Goal: Communication & Community: Participate in discussion

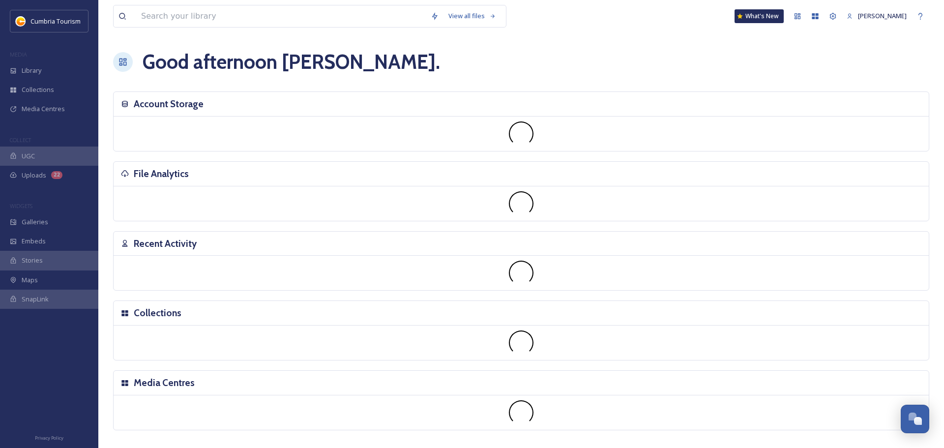
scroll to position [3854, 0]
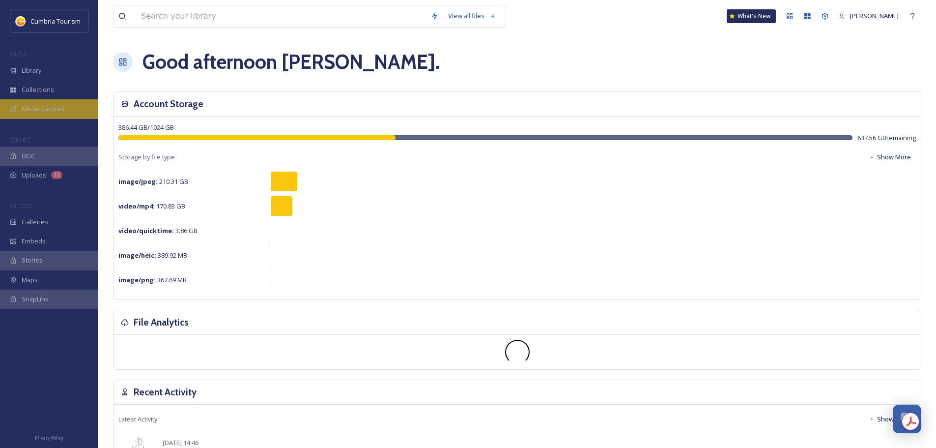
click at [25, 103] on div "Media Centres" at bounding box center [49, 108] width 98 height 19
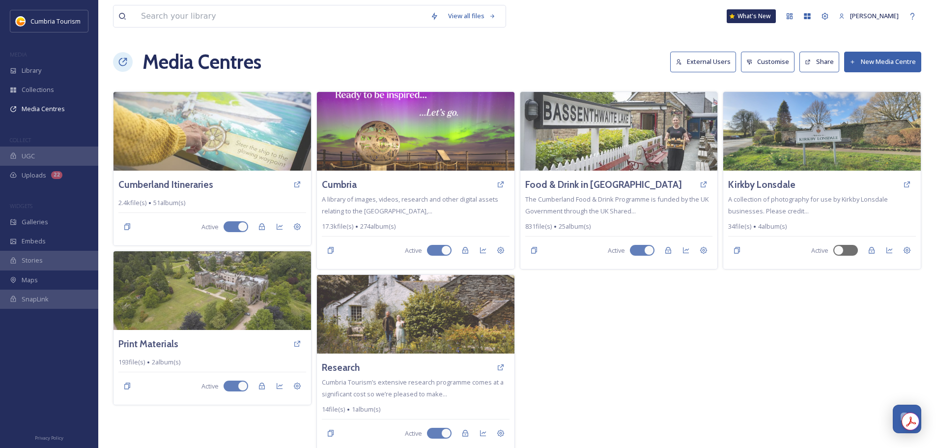
click at [711, 56] on button "External Users" at bounding box center [703, 62] width 66 height 20
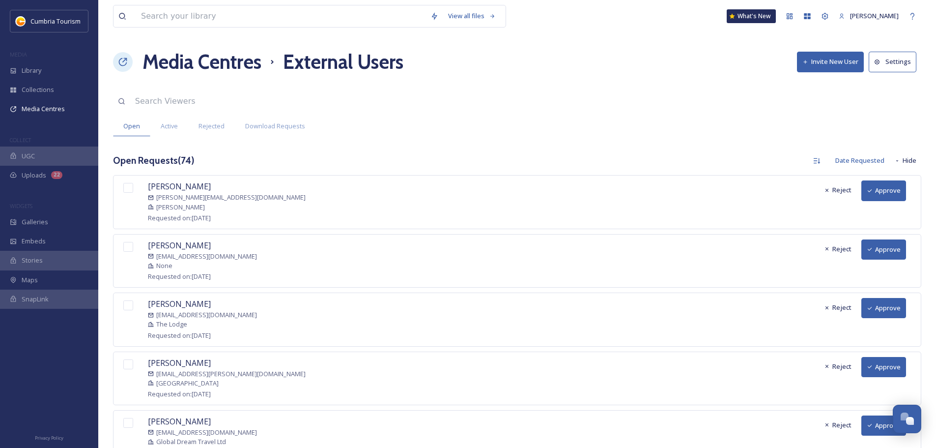
click at [891, 185] on button "Approve" at bounding box center [884, 190] width 45 height 20
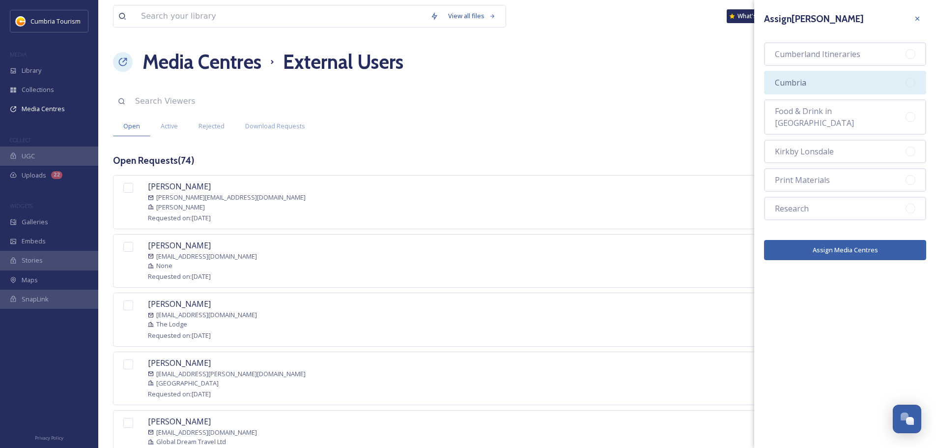
click at [867, 83] on div "Cumbria" at bounding box center [845, 83] width 162 height 24
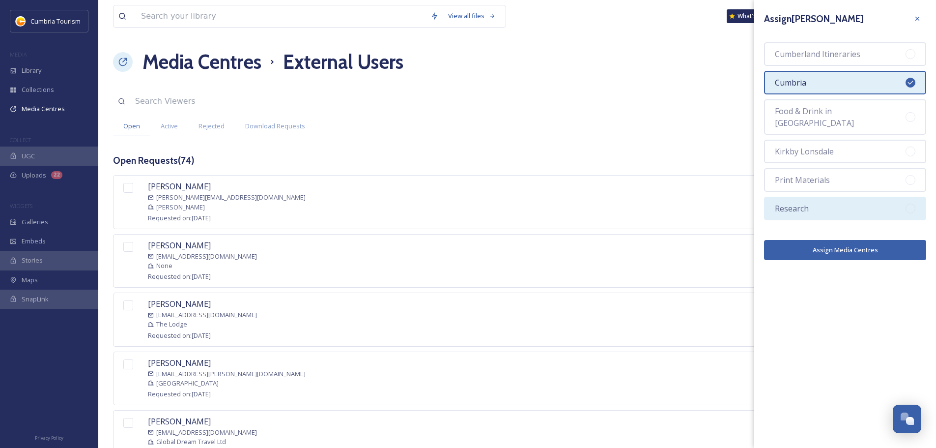
click at [830, 197] on div "Research" at bounding box center [845, 209] width 162 height 24
click at [843, 240] on button "Assign Media Centres" at bounding box center [845, 250] width 162 height 20
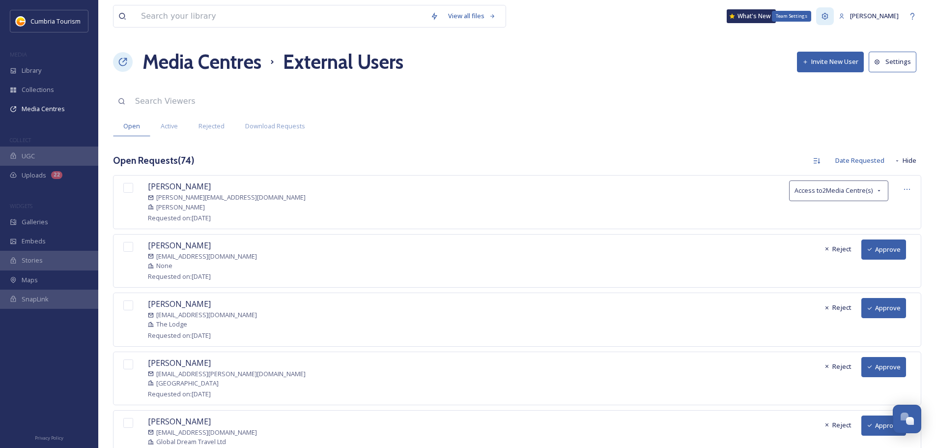
drag, startPoint x: 799, startPoint y: 13, endPoint x: 788, endPoint y: 12, distance: 11.3
click at [788, 12] on div "Team Settings" at bounding box center [791, 16] width 39 height 11
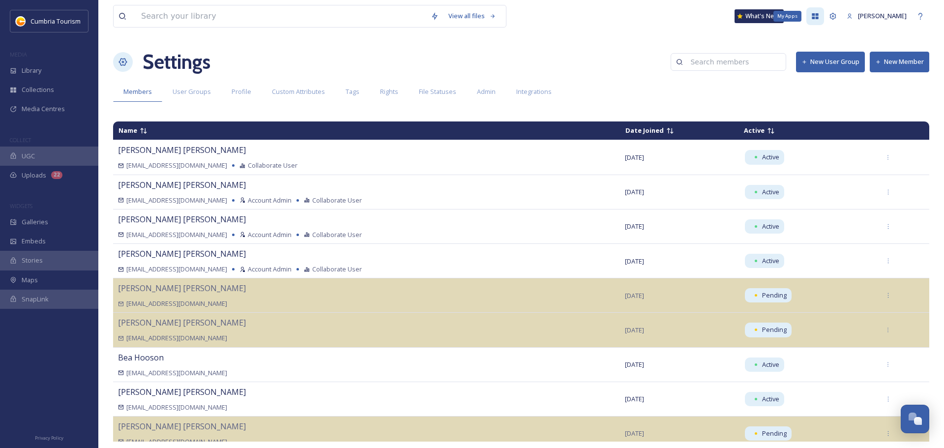
click at [806, 21] on div "My Apps" at bounding box center [815, 16] width 18 height 18
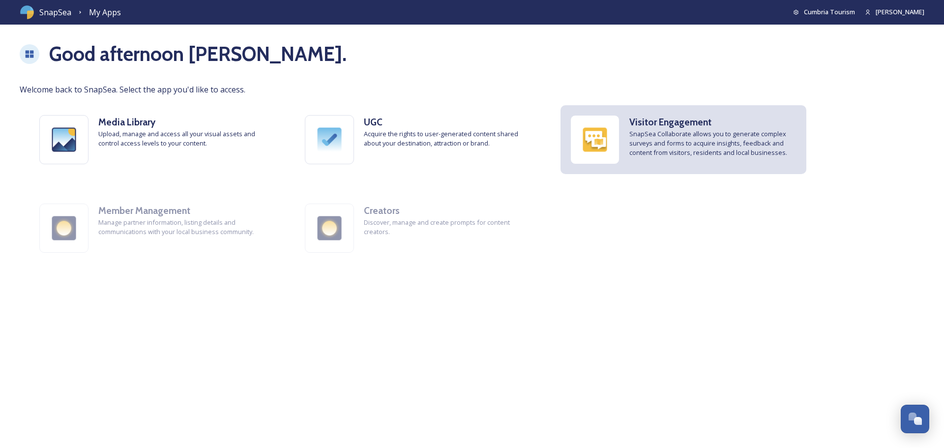
click at [608, 134] on img at bounding box center [595, 140] width 48 height 48
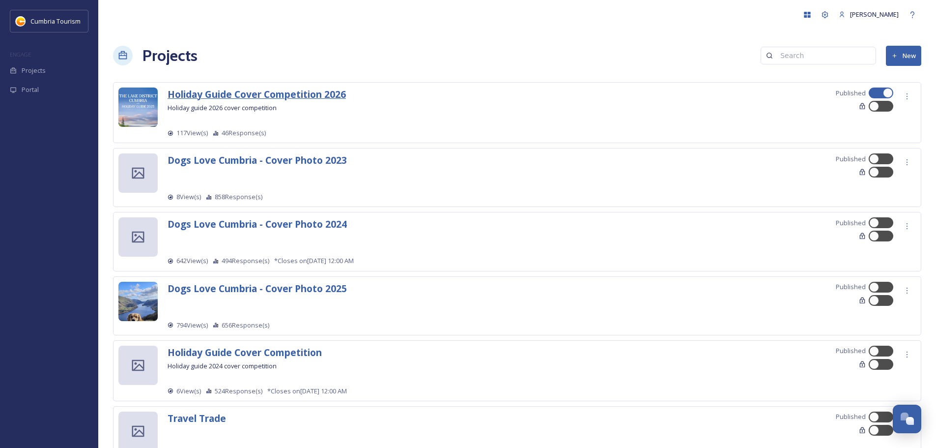
click at [298, 97] on strong "Holiday Guide Cover Competition 2026" at bounding box center [257, 93] width 178 height 13
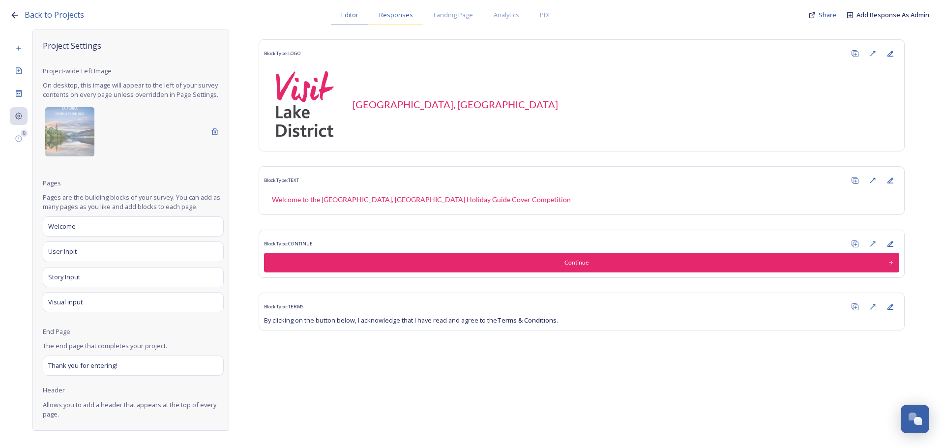
click at [393, 15] on span "Responses" at bounding box center [396, 14] width 34 height 9
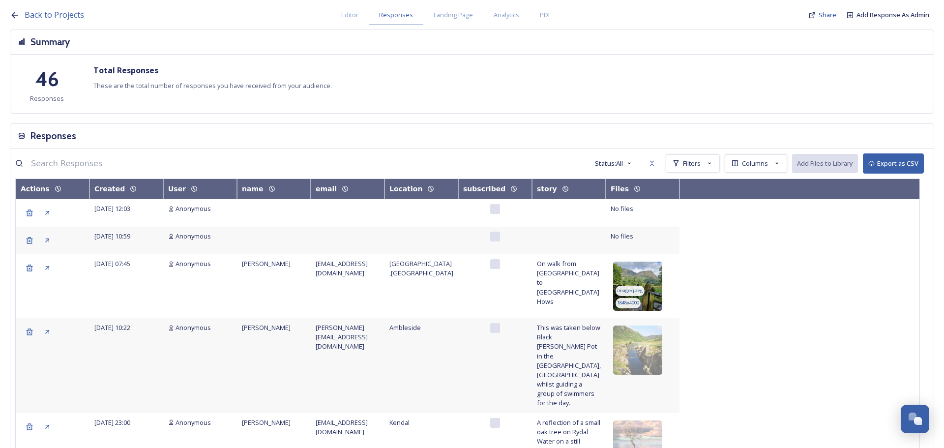
click at [650, 271] on img at bounding box center [637, 285] width 49 height 49
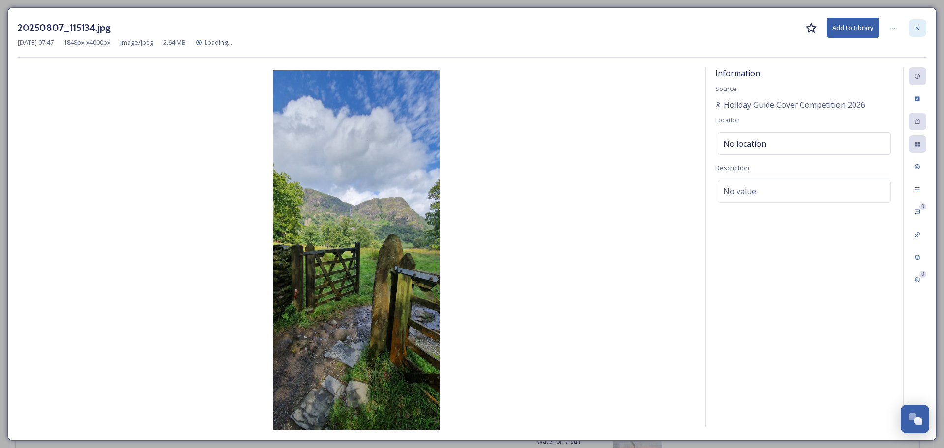
click at [918, 23] on div at bounding box center [917, 28] width 18 height 18
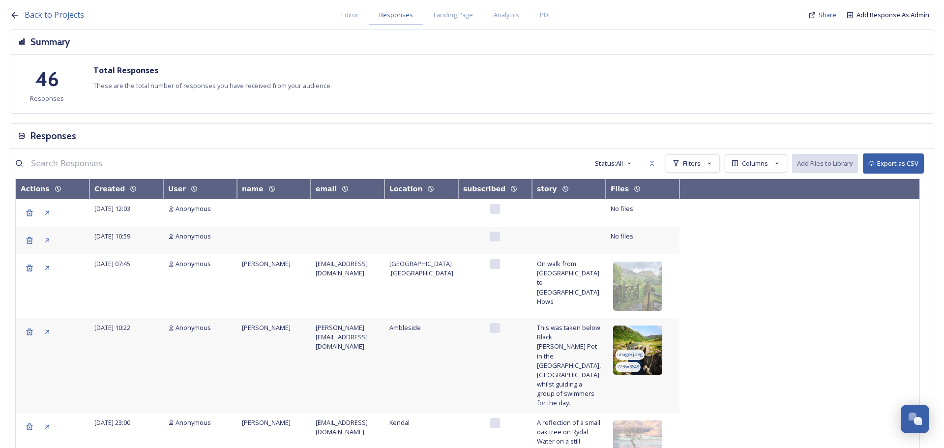
click at [649, 338] on img at bounding box center [637, 349] width 49 height 49
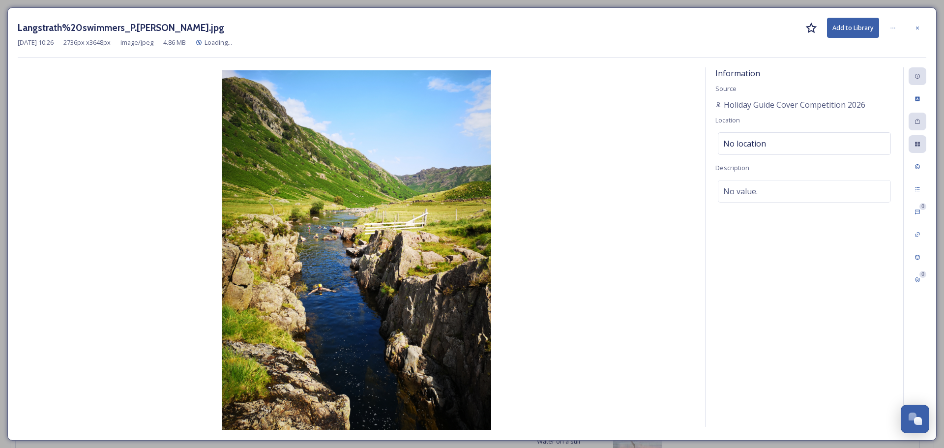
drag, startPoint x: 914, startPoint y: 30, endPoint x: 910, endPoint y: 37, distance: 8.2
click at [915, 30] on icon at bounding box center [917, 28] width 6 height 6
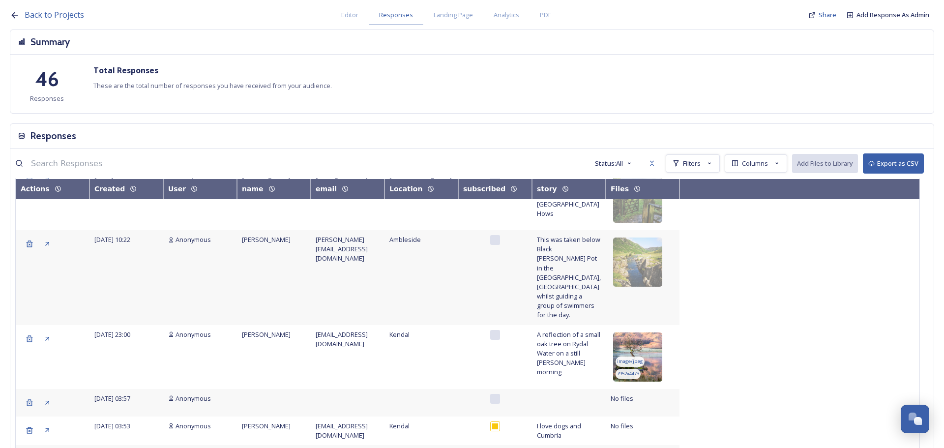
scroll to position [147, 0]
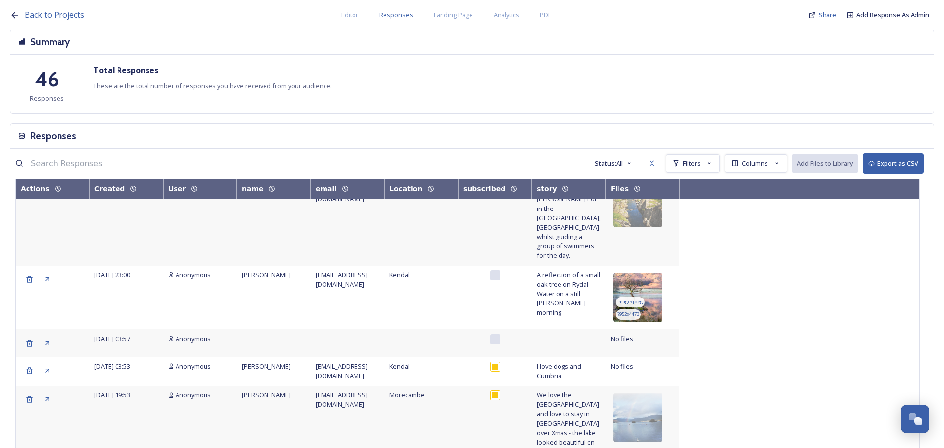
click at [653, 290] on img at bounding box center [637, 297] width 49 height 49
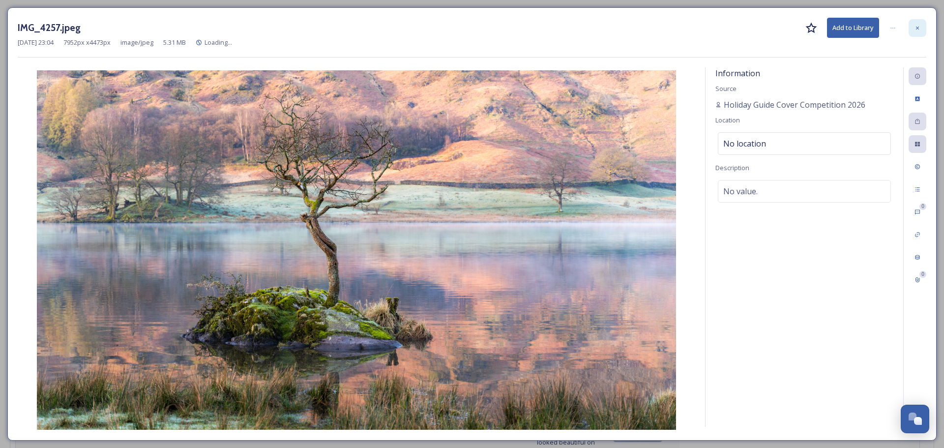
click at [923, 29] on div at bounding box center [917, 28] width 18 height 18
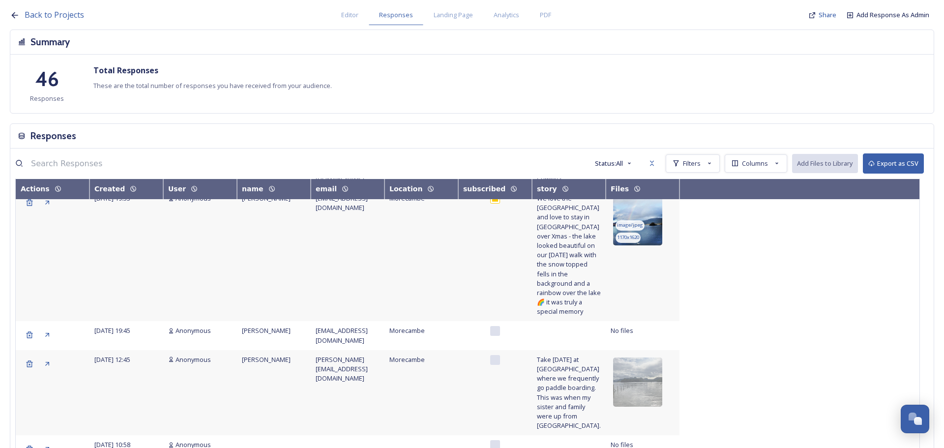
scroll to position [295, 0]
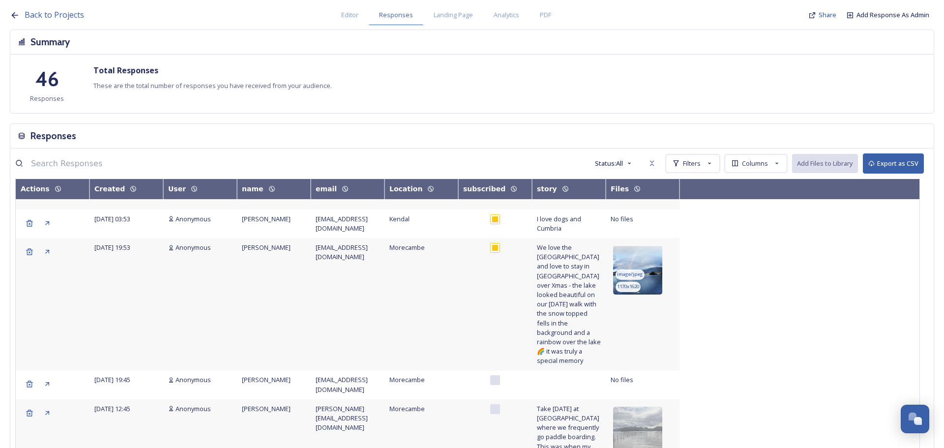
click at [652, 245] on img at bounding box center [637, 269] width 49 height 49
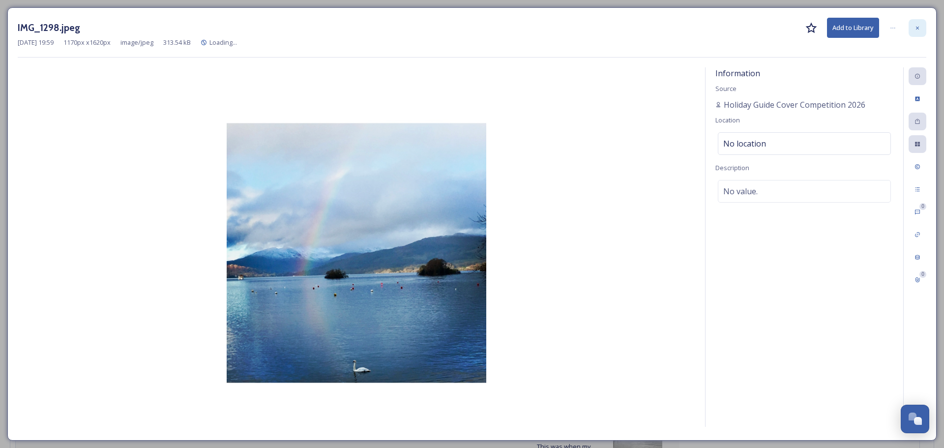
click at [921, 27] on div at bounding box center [917, 28] width 18 height 18
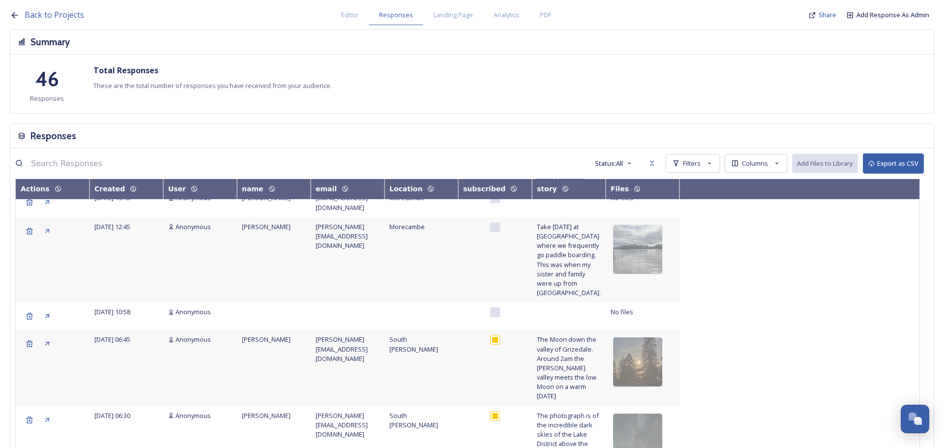
scroll to position [590, 0]
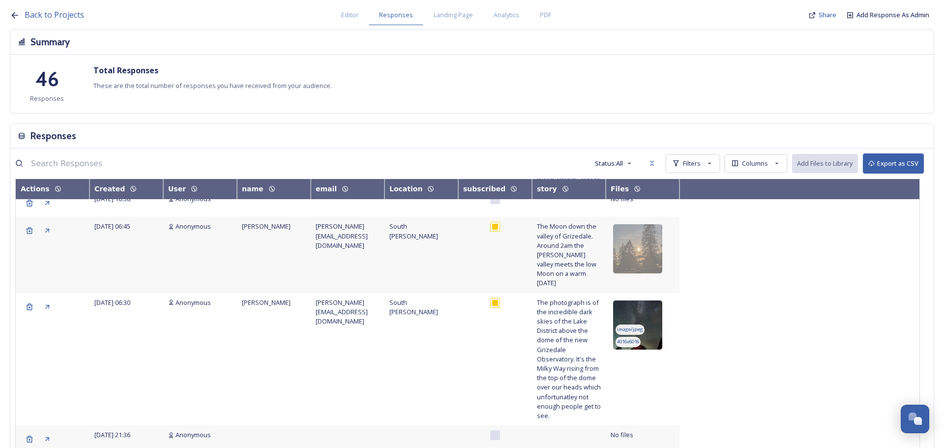
click at [658, 300] on img at bounding box center [637, 324] width 49 height 49
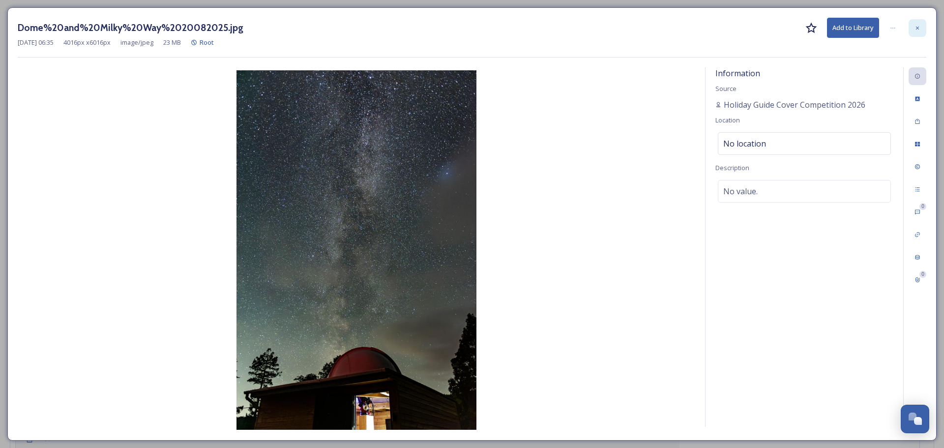
click at [922, 30] on div at bounding box center [917, 28] width 18 height 18
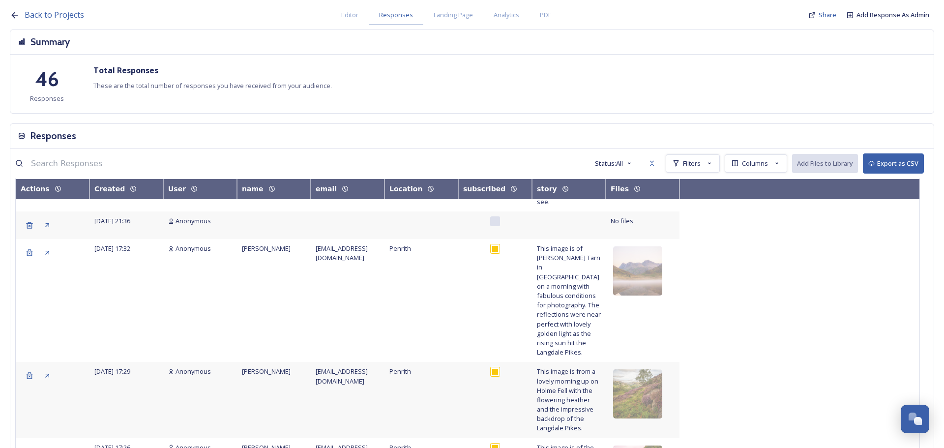
scroll to position [786, 0]
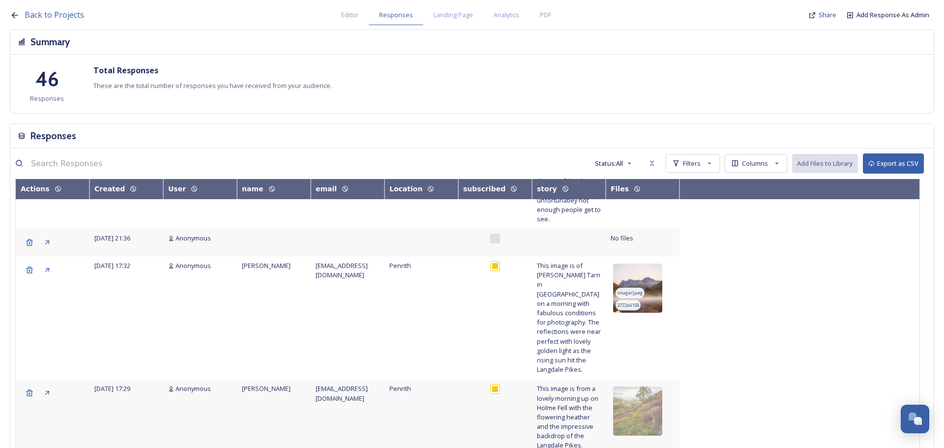
click at [650, 263] on img at bounding box center [637, 287] width 49 height 49
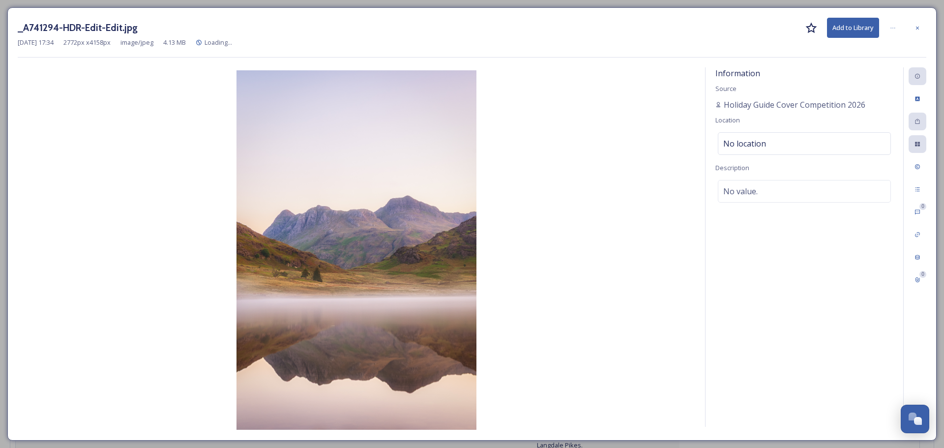
drag, startPoint x: 926, startPoint y: 27, endPoint x: 918, endPoint y: 30, distance: 8.1
click at [919, 30] on div at bounding box center [917, 28] width 18 height 18
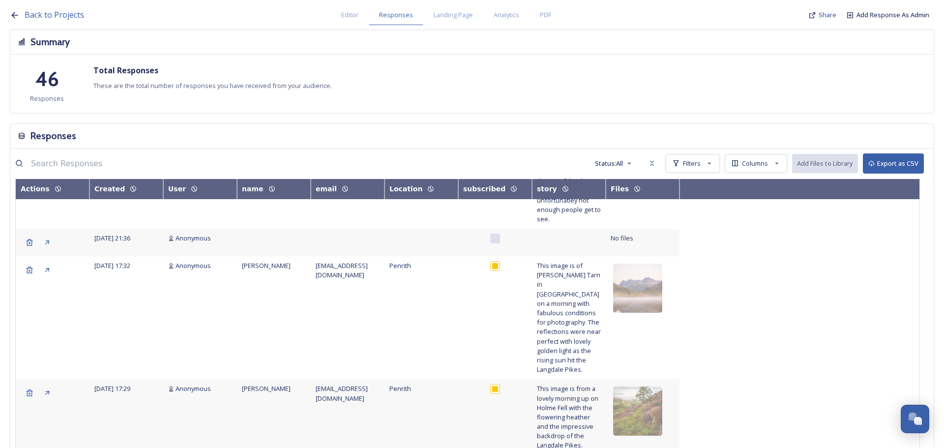
click at [918, 30] on div "Summary" at bounding box center [471, 42] width 923 height 25
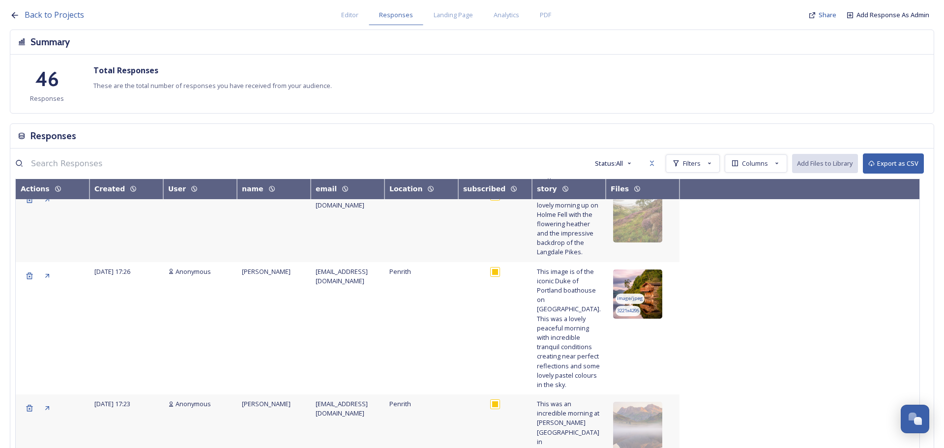
scroll to position [983, 0]
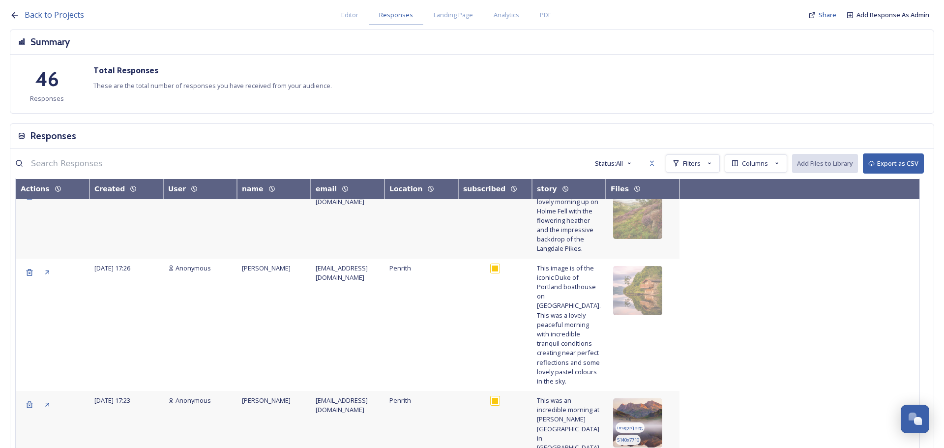
click at [646, 398] on img at bounding box center [637, 422] width 49 height 49
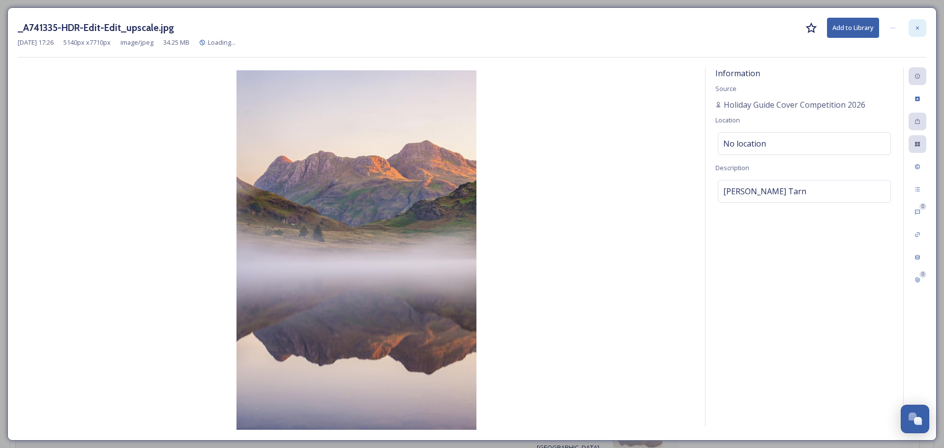
click at [920, 24] on div at bounding box center [917, 28] width 18 height 18
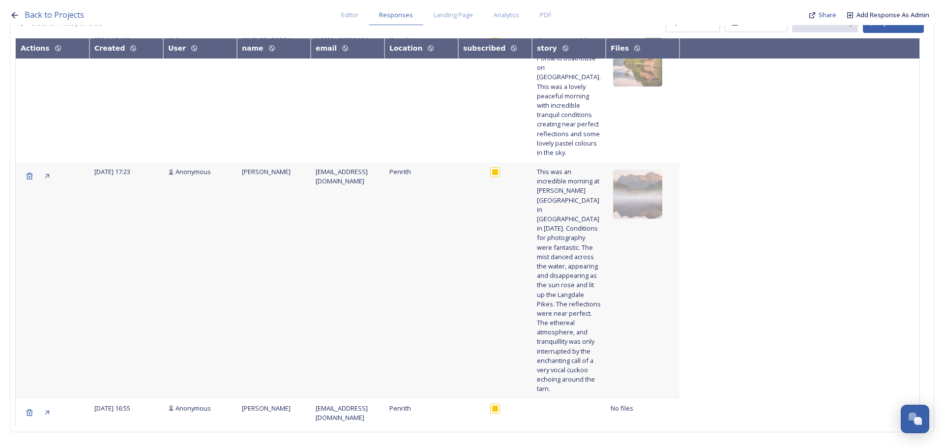
scroll to position [145, 0]
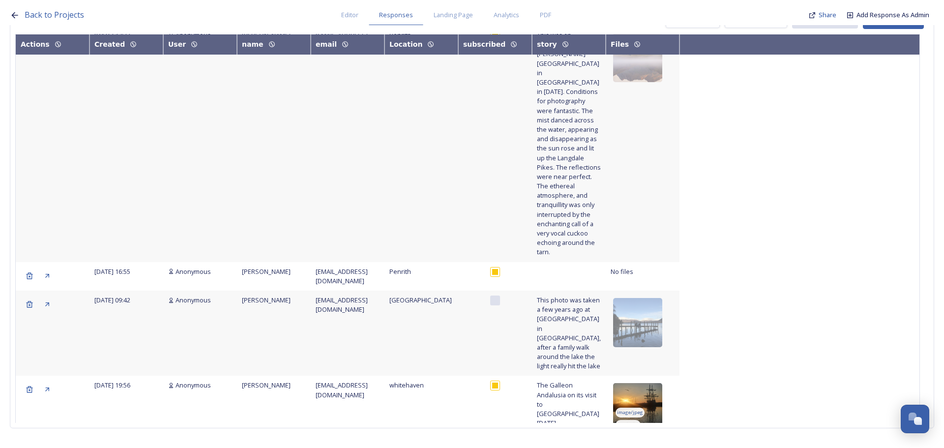
scroll to position [1268, 0]
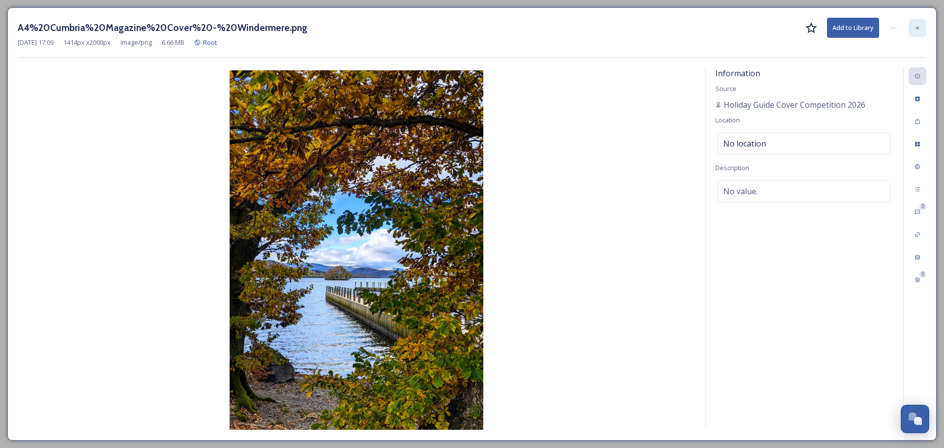
click at [922, 19] on div at bounding box center [917, 28] width 18 height 18
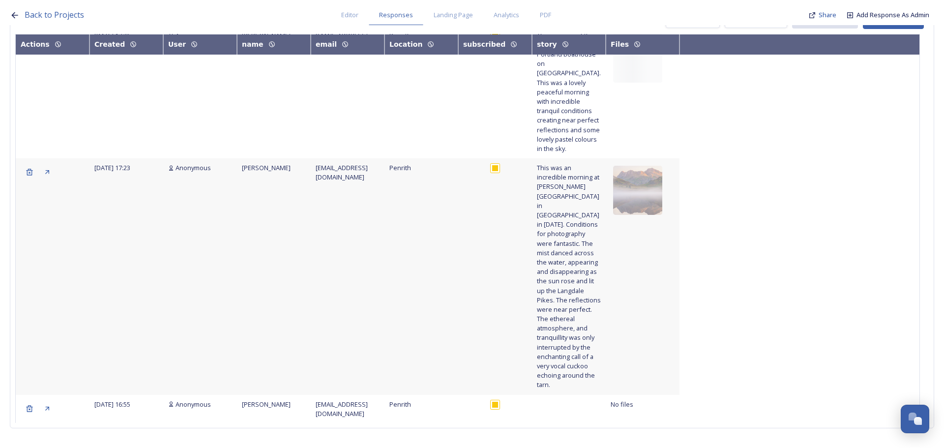
scroll to position [874, 0]
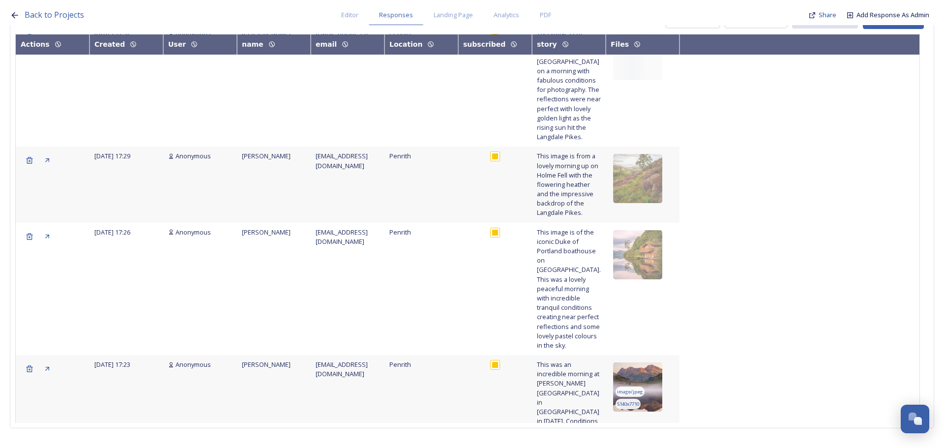
click at [646, 362] on img at bounding box center [637, 386] width 49 height 49
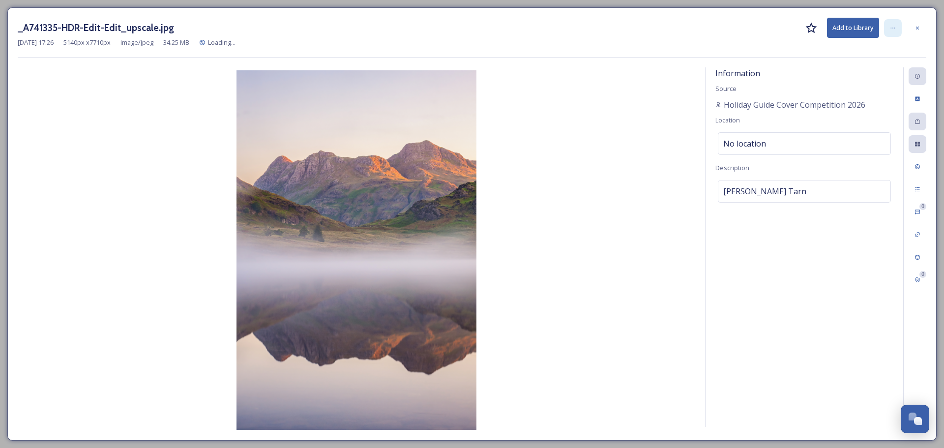
click at [892, 26] on icon at bounding box center [893, 28] width 6 height 6
click at [812, 243] on div "Information Source Holiday Guide Cover Competition 2026 Location No location De…" at bounding box center [804, 246] width 198 height 359
click at [919, 24] on div at bounding box center [917, 28] width 18 height 18
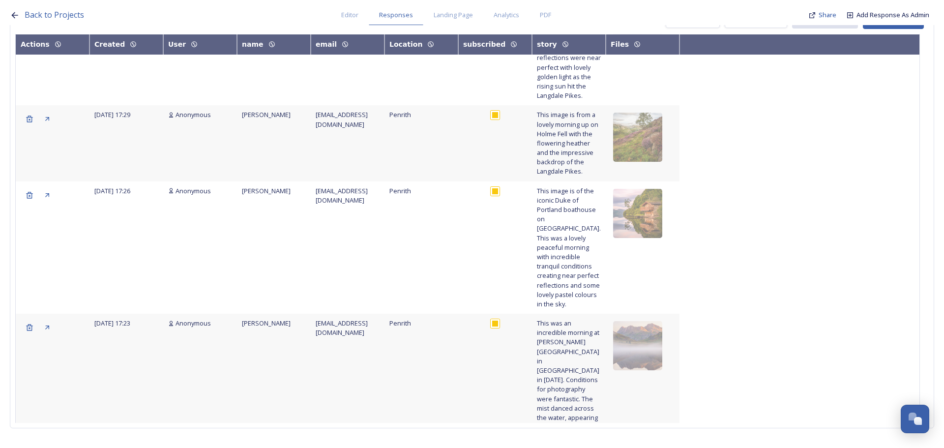
scroll to position [973, 0]
